Goal: Navigation & Orientation: Find specific page/section

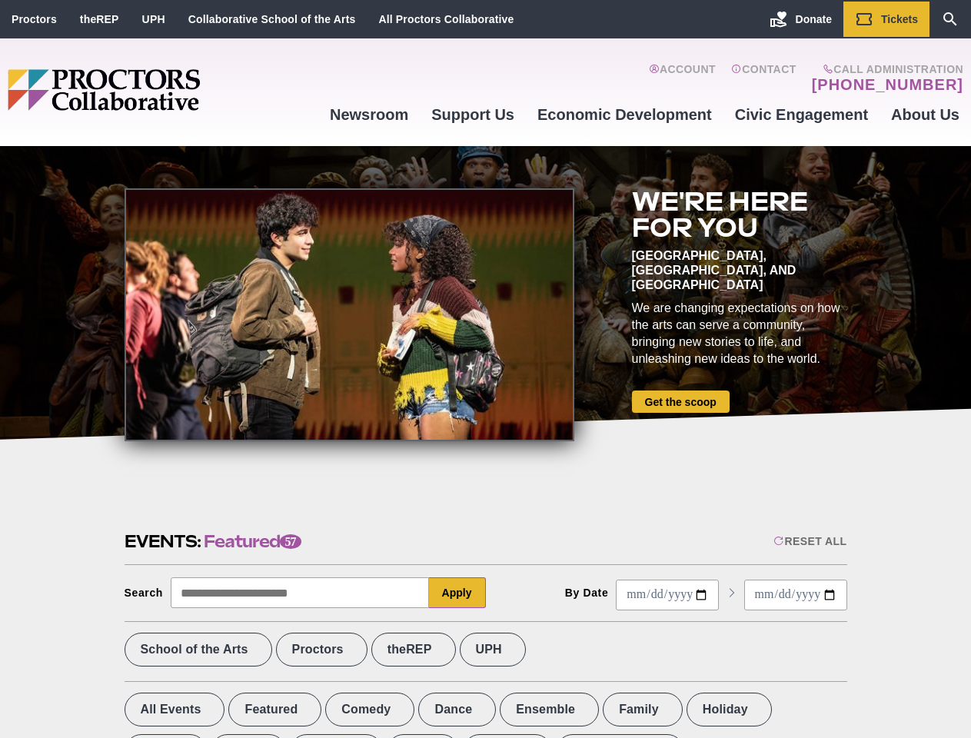
click at [485, 369] on div at bounding box center [350, 314] width 450 height 253
click at [809, 541] on div "Reset All" at bounding box center [810, 541] width 73 height 12
click at [458, 593] on button "Apply" at bounding box center [457, 593] width 57 height 31
